Goal: Task Accomplishment & Management: Manage account settings

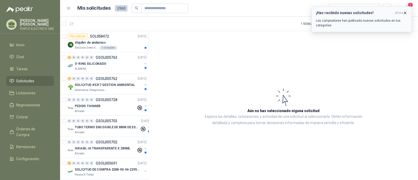
click at [340, 15] on div "¡Has recibido nuevas solicitudes! ahora Los compradores han publicado nuevas so…" at bounding box center [362, 19] width 92 height 17
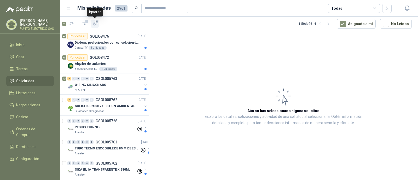
click at [95, 22] on icon "button" at bounding box center [95, 24] width 4 height 4
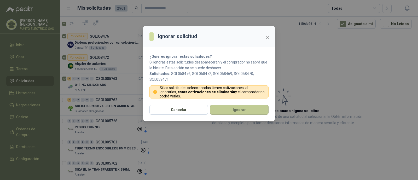
click at [241, 108] on button "Ignorar" at bounding box center [239, 110] width 59 height 10
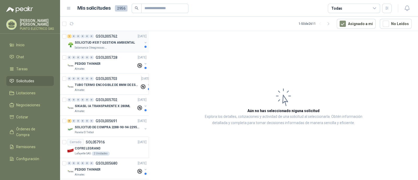
click at [107, 41] on p "SOLICITUD #5317 GESTION AMBIENTAL" at bounding box center [105, 42] width 60 height 5
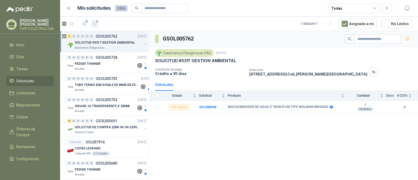
click at [94, 24] on icon "button" at bounding box center [95, 24] width 4 height 4
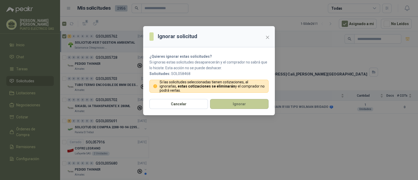
click at [242, 102] on button "Ignorar" at bounding box center [239, 104] width 59 height 10
